Goal: Check status: Check status

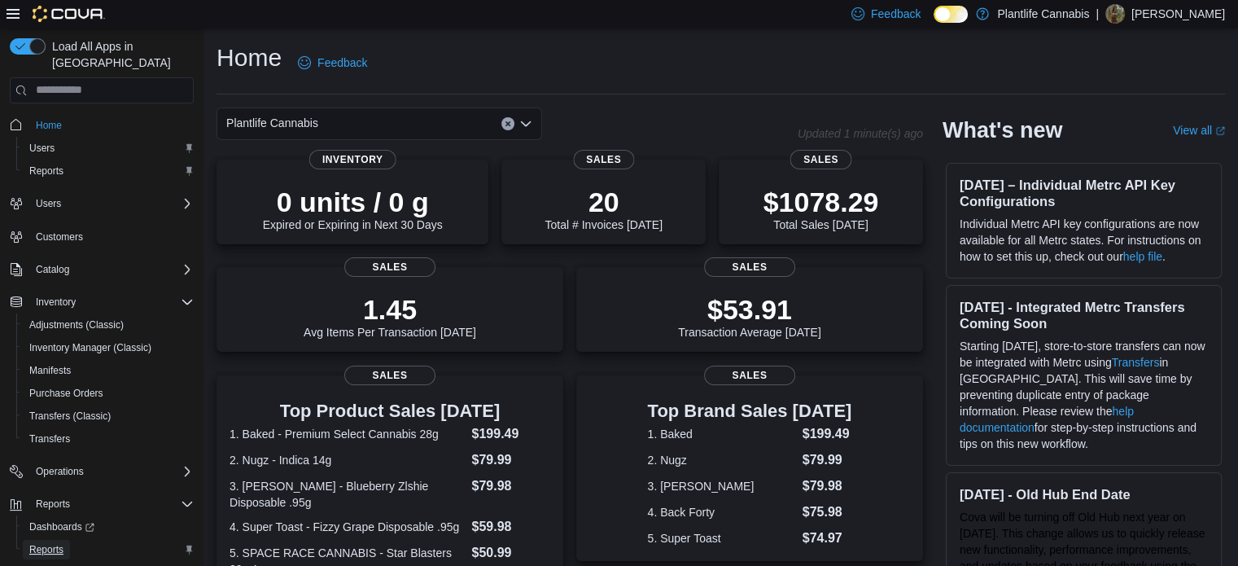
click at [50, 543] on span "Reports" at bounding box center [46, 549] width 34 height 13
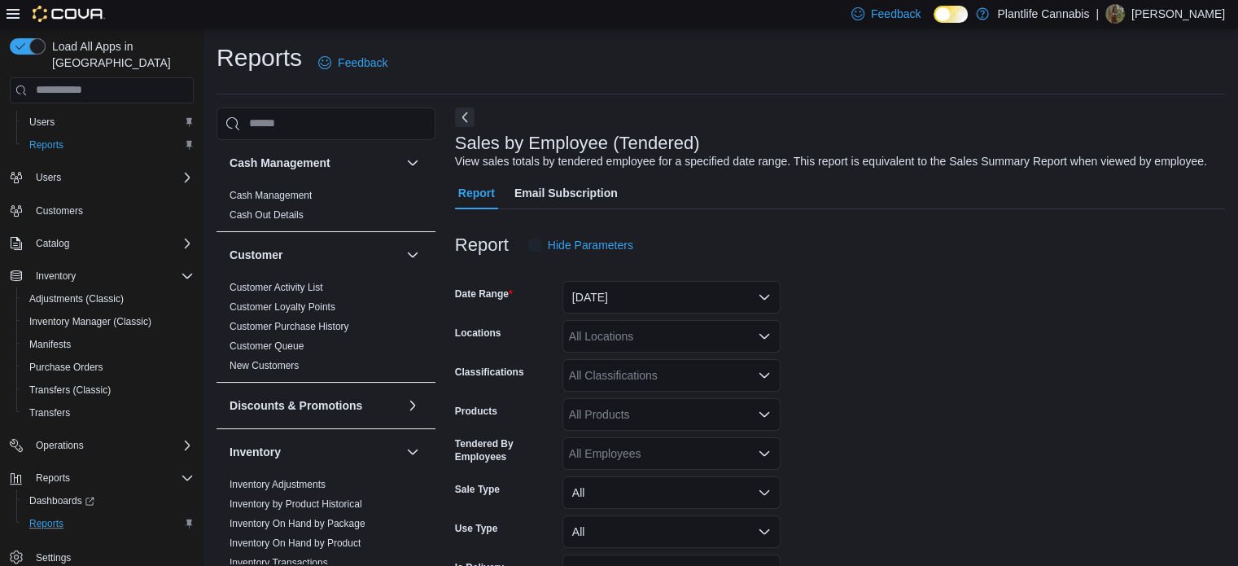
scroll to position [37, 0]
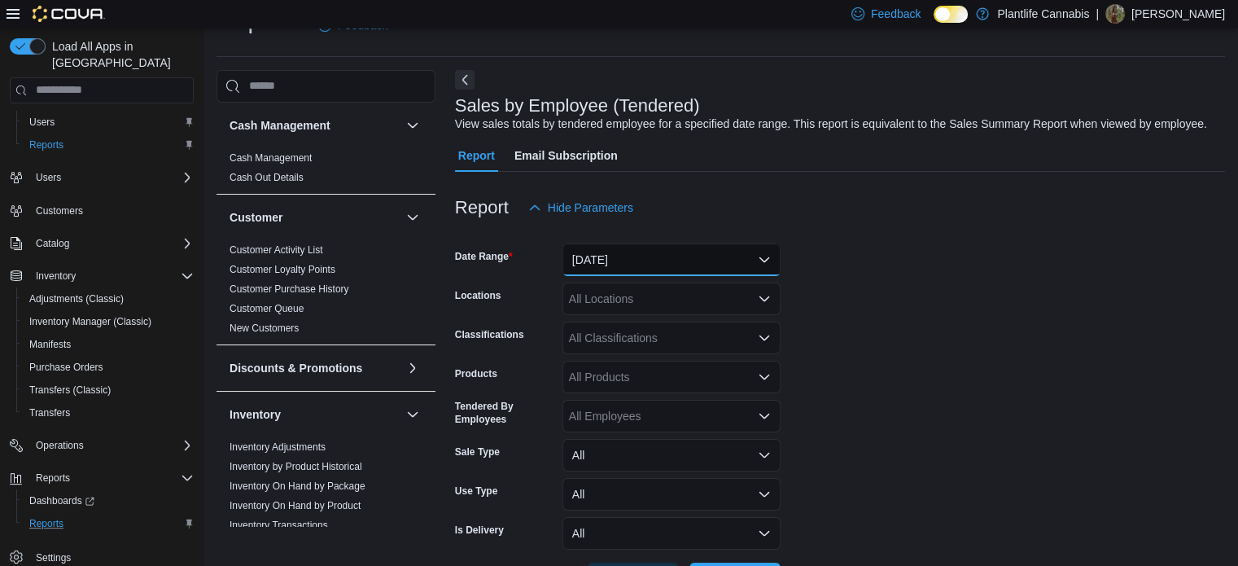
click at [693, 264] on button "[DATE]" at bounding box center [671, 259] width 218 height 33
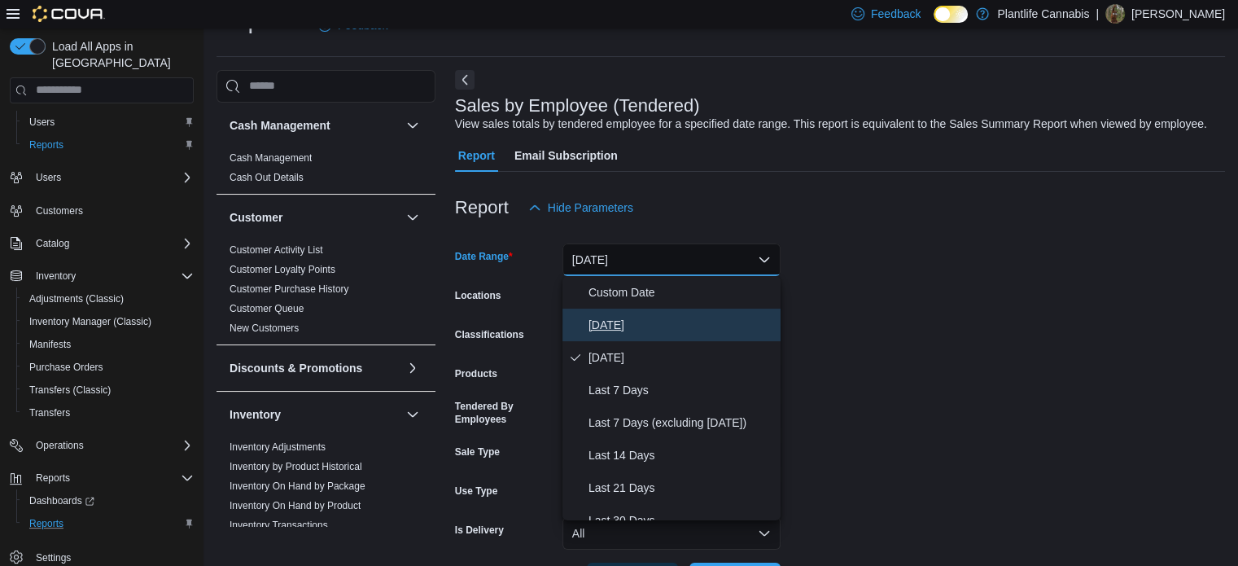
click at [619, 320] on span "[DATE]" at bounding box center [681, 325] width 186 height 20
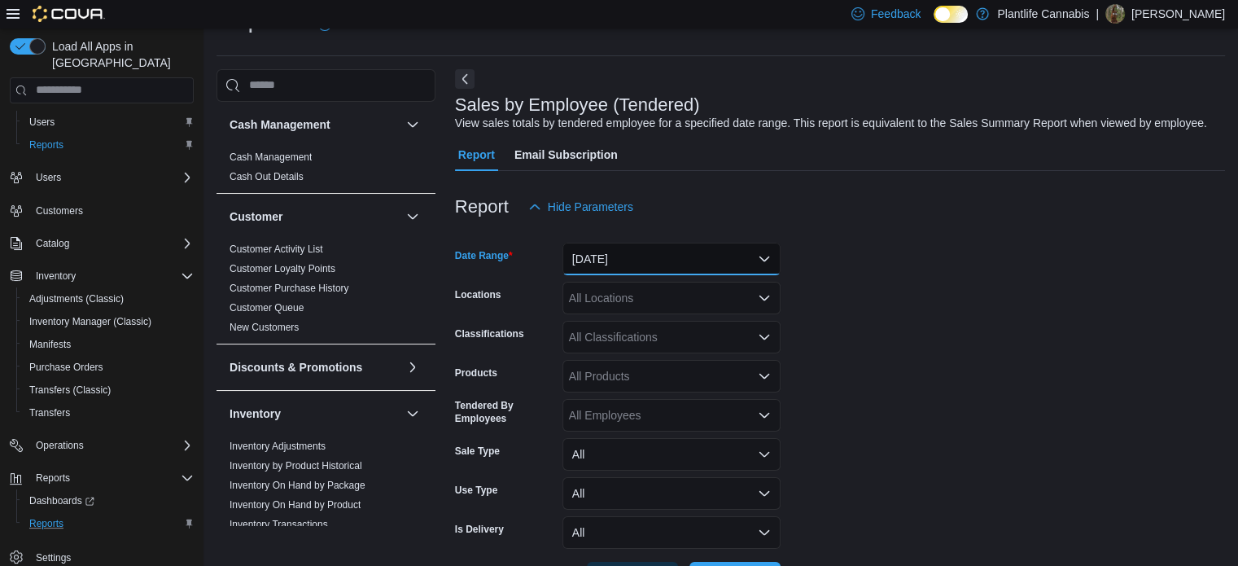
scroll to position [98, 0]
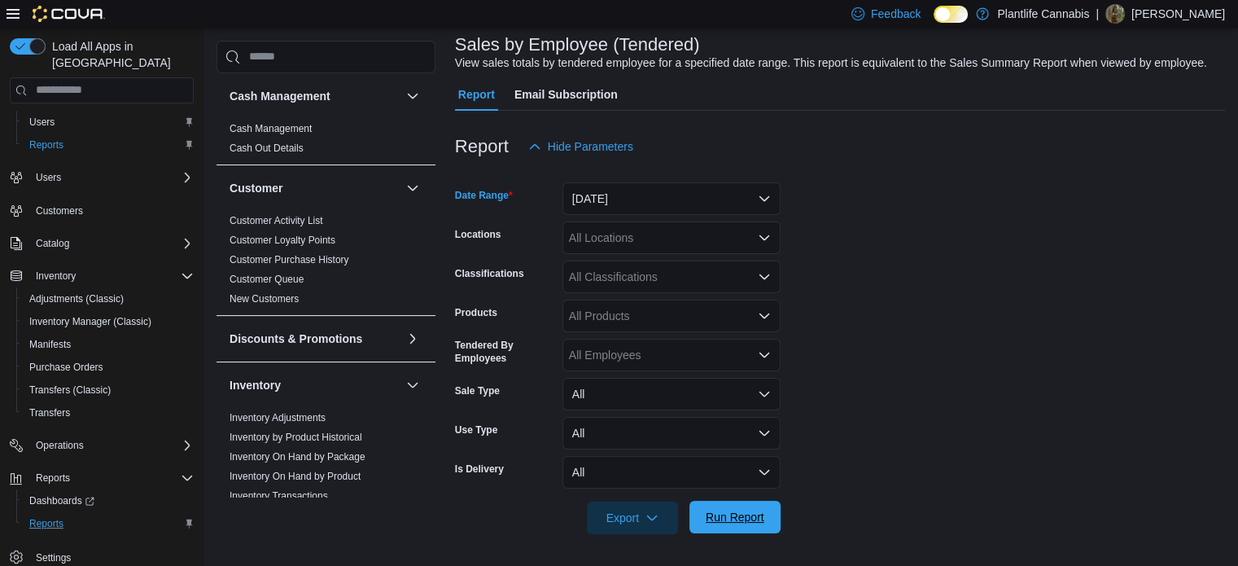
click at [709, 503] on span "Run Report" at bounding box center [735, 517] width 72 height 33
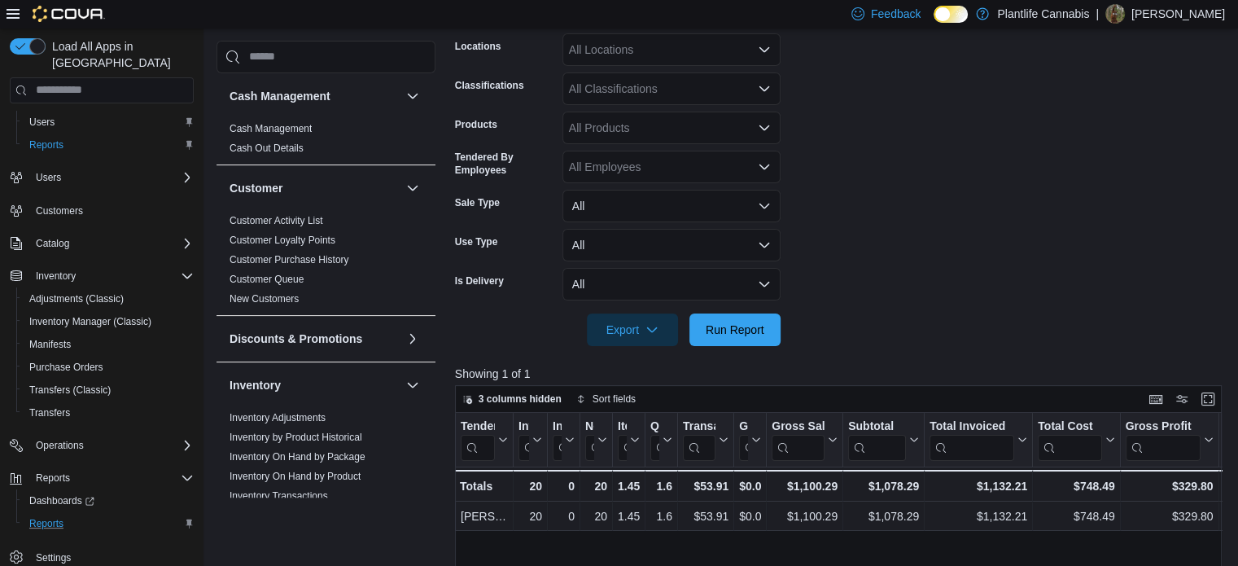
scroll to position [505, 0]
